Goal: Download file/media

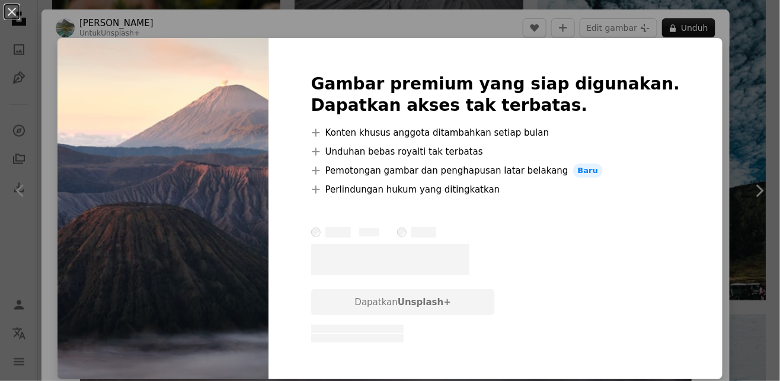
scroll to position [615, 0]
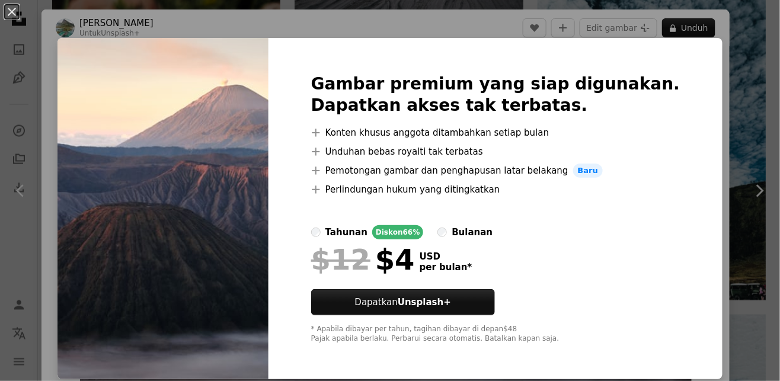
click at [745, 100] on div "An X shape Gambar premium yang siap digunakan. Dapatkan akses tak terbatas. A p…" at bounding box center [390, 190] width 780 height 381
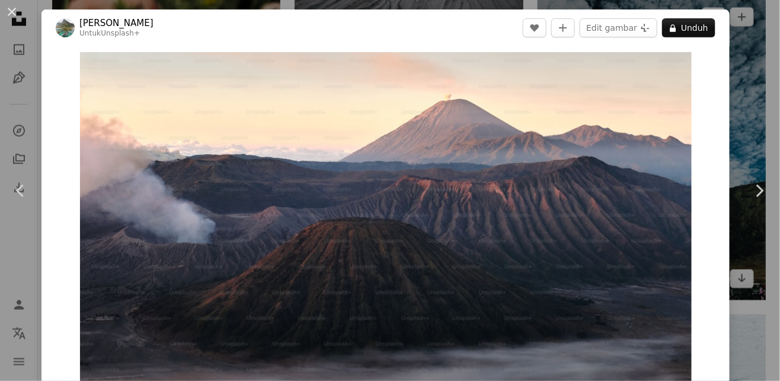
click at [745, 102] on div "An X shape Chevron left Chevron right [PERSON_NAME] Untuk Unsplash+ A heart A p…" at bounding box center [390, 190] width 780 height 381
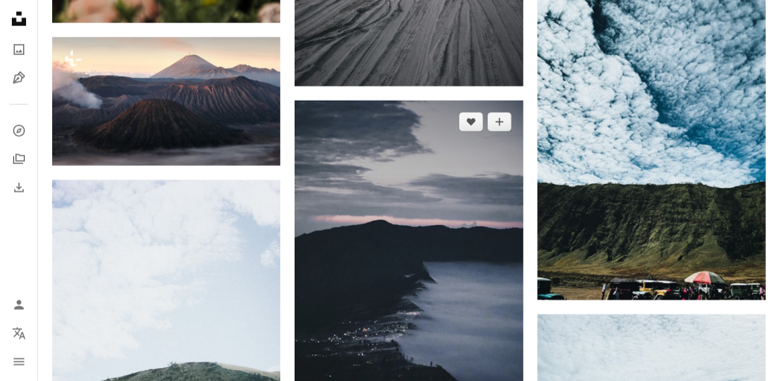
scroll to position [630, 0]
